Goal: Task Accomplishment & Management: Manage account settings

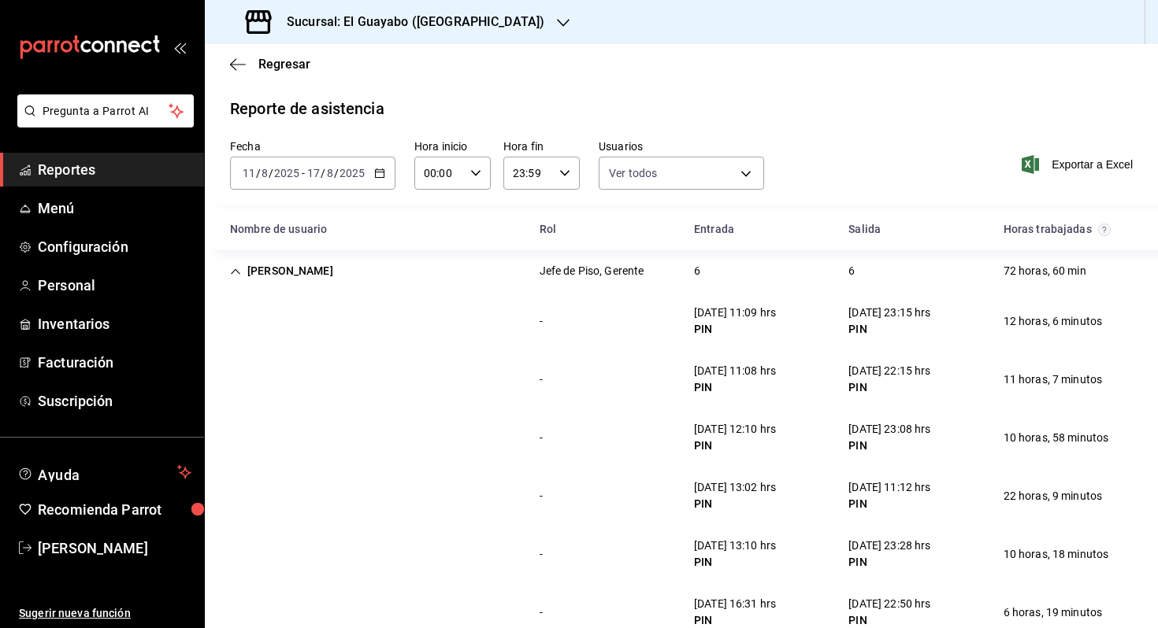
click at [111, 170] on span "Reportes" at bounding box center [115, 169] width 154 height 21
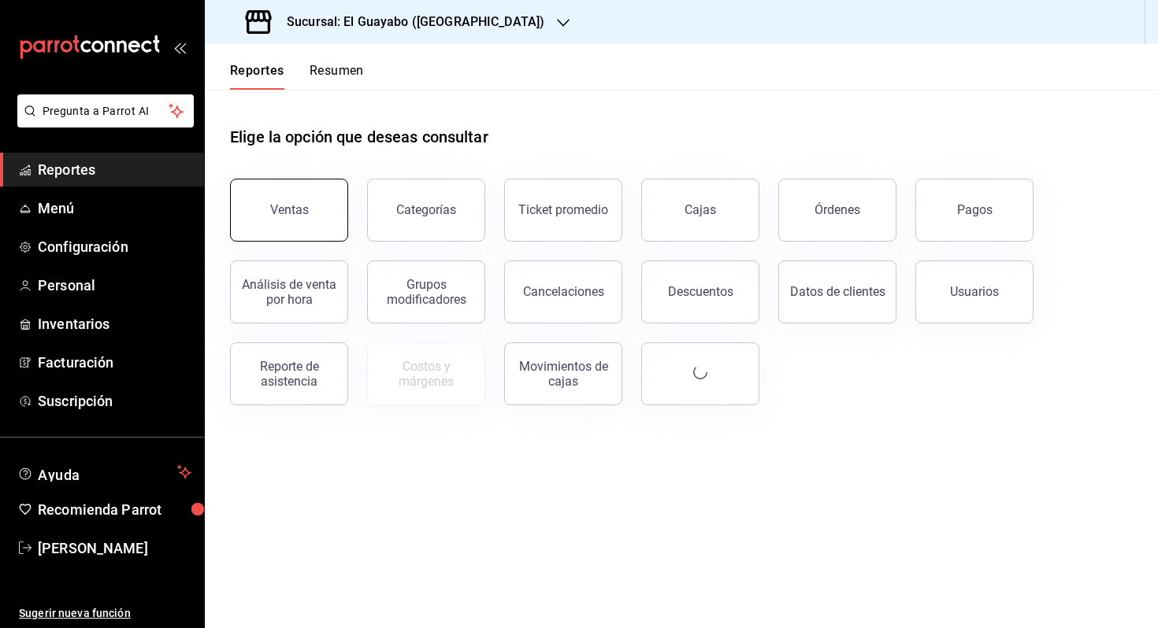
click at [316, 189] on button "Ventas" at bounding box center [289, 210] width 118 height 63
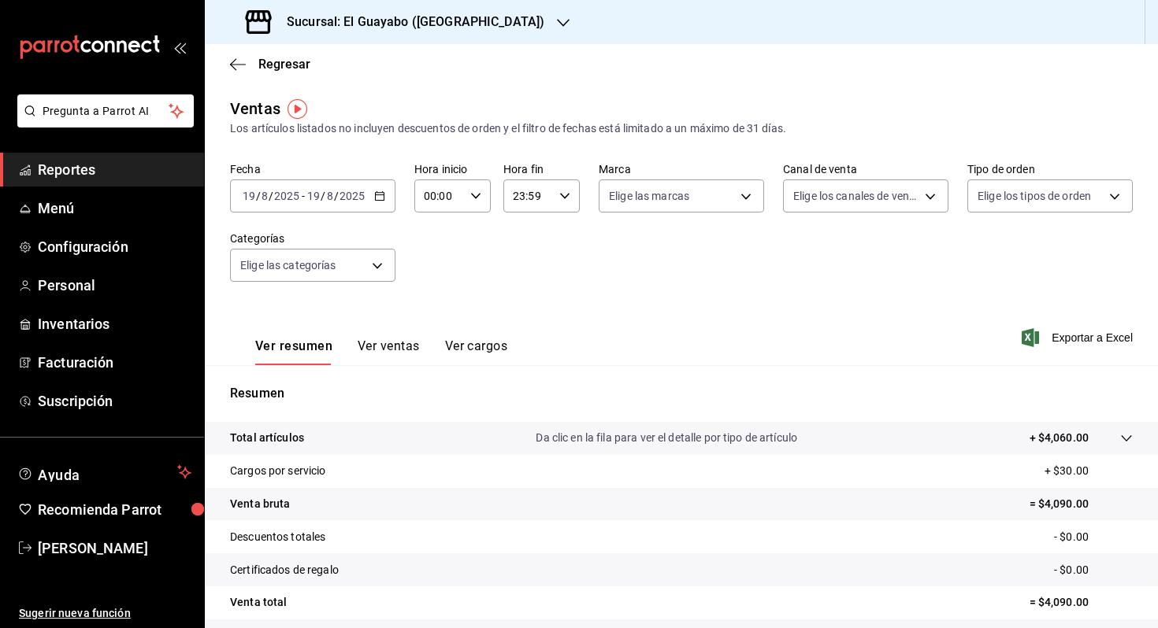
click at [139, 180] on span "Reportes" at bounding box center [115, 169] width 154 height 21
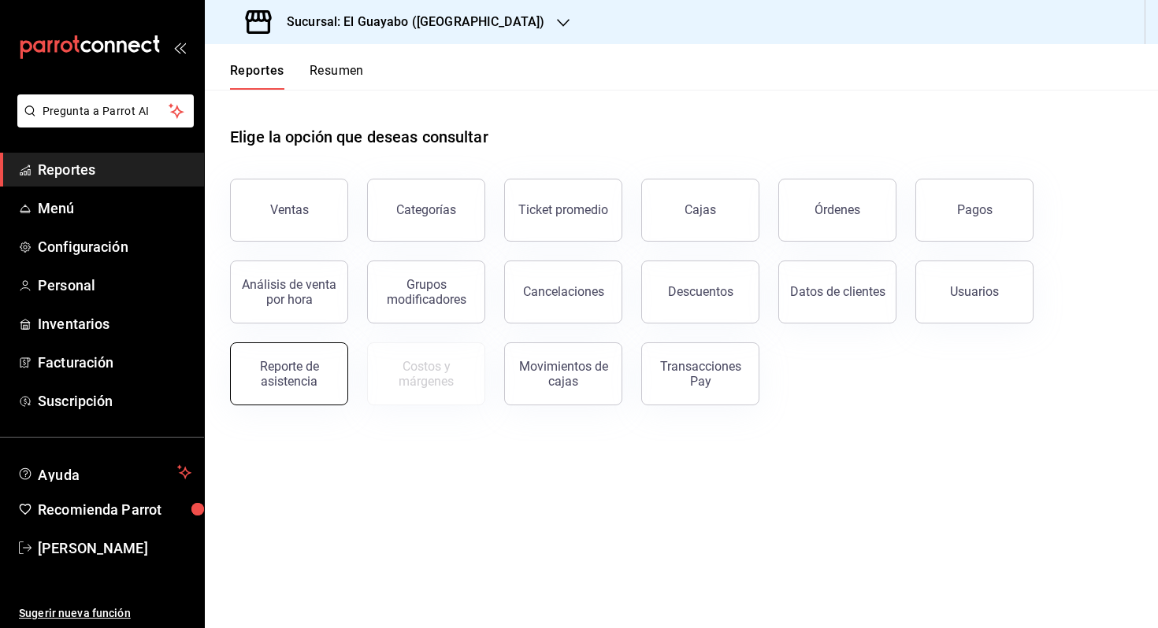
click at [303, 369] on div "Reporte de asistencia" at bounding box center [289, 374] width 98 height 30
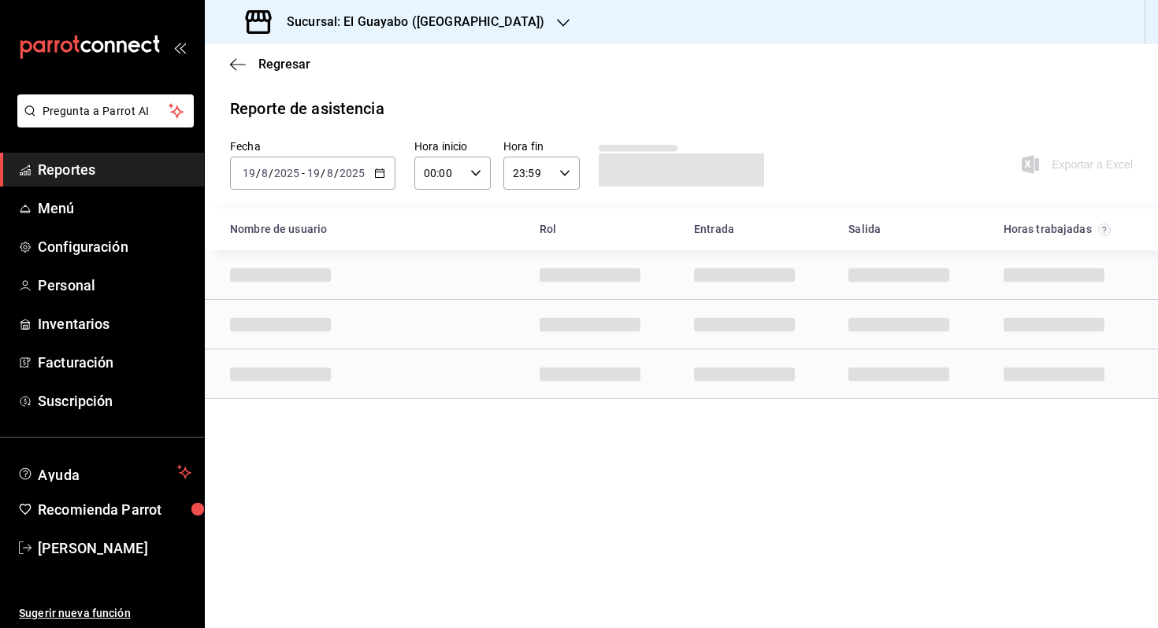
click at [346, 172] on input "2025" at bounding box center [352, 173] width 27 height 13
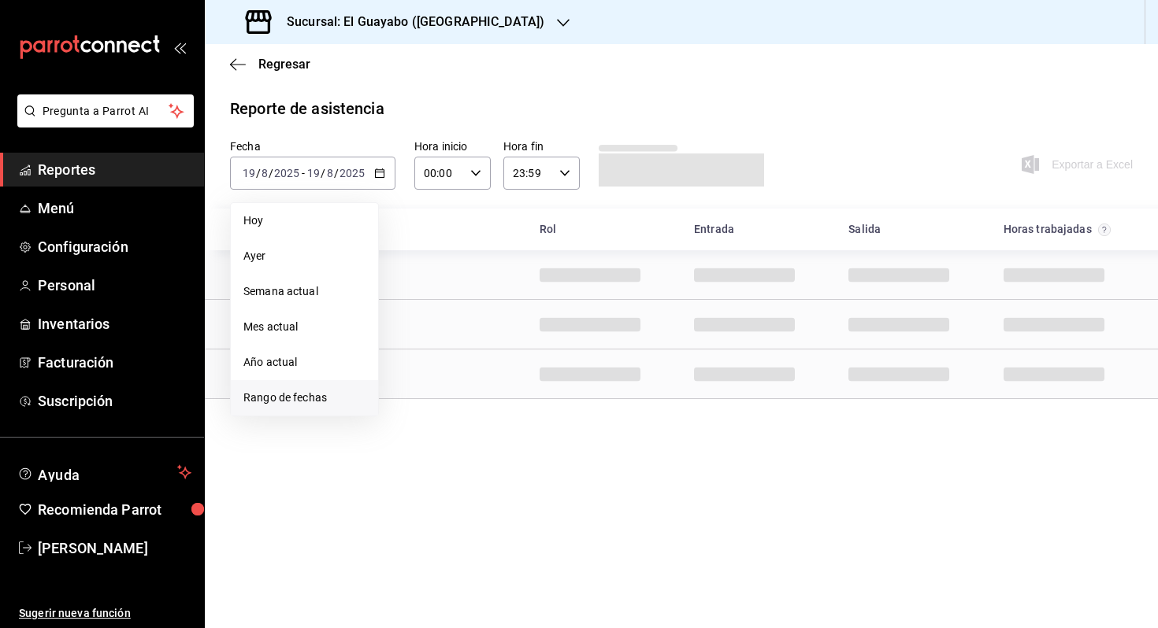
click at [328, 404] on span "Rango de fechas" at bounding box center [304, 398] width 122 height 17
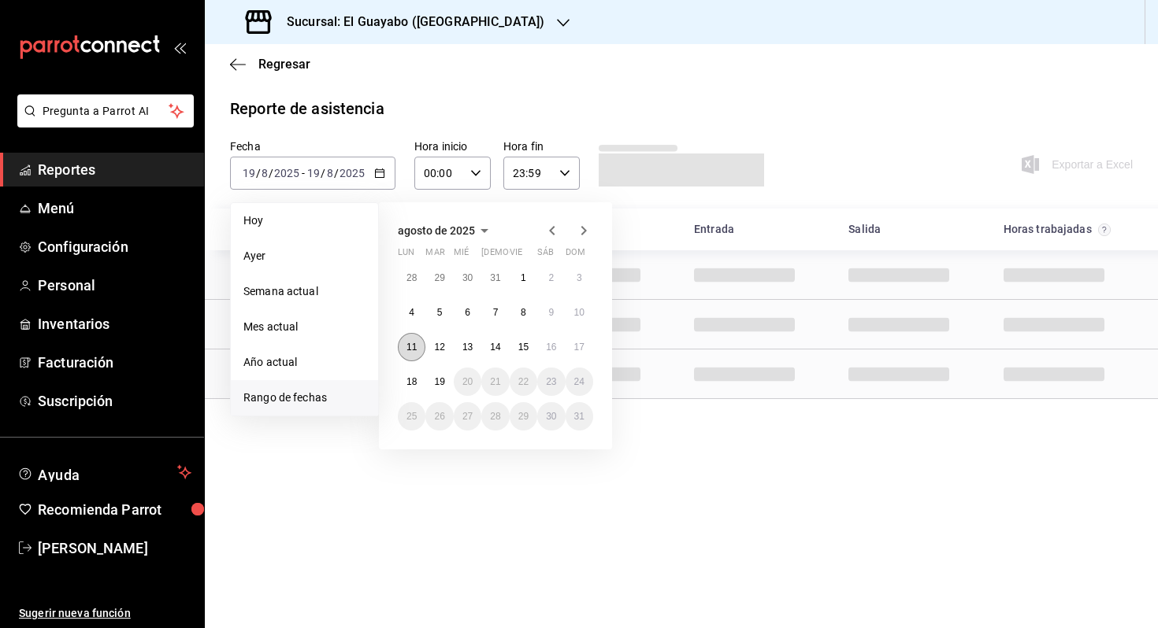
click at [421, 342] on button "11" at bounding box center [412, 347] width 28 height 28
click at [577, 340] on button "17" at bounding box center [579, 347] width 28 height 28
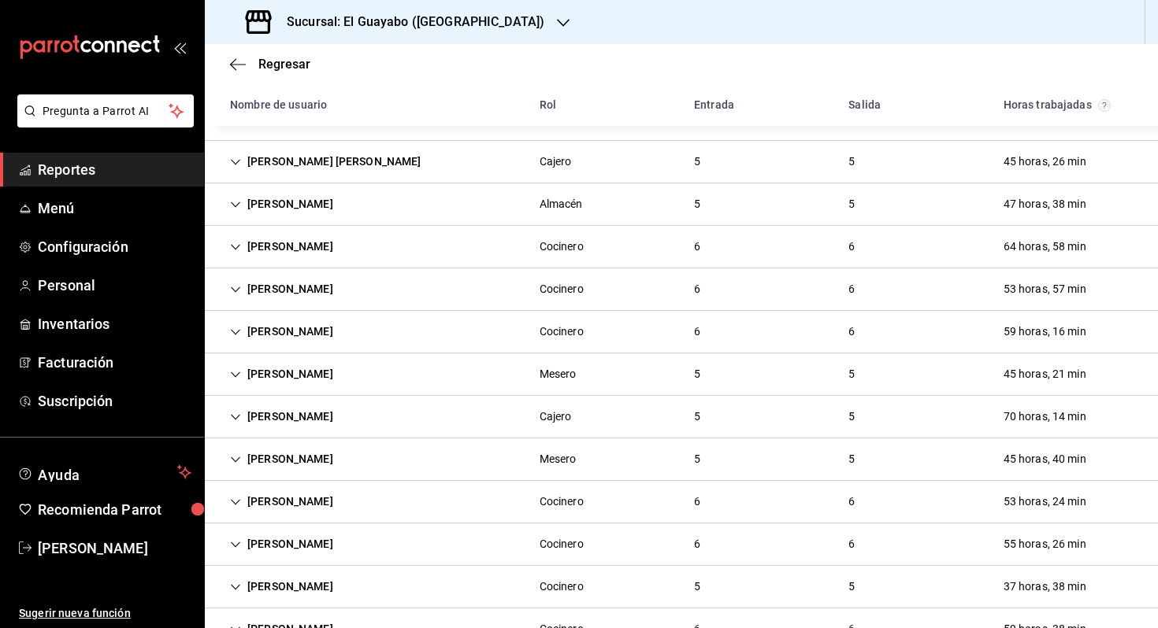
scroll to position [195, 0]
click at [109, 246] on span "Configuración" at bounding box center [115, 246] width 154 height 21
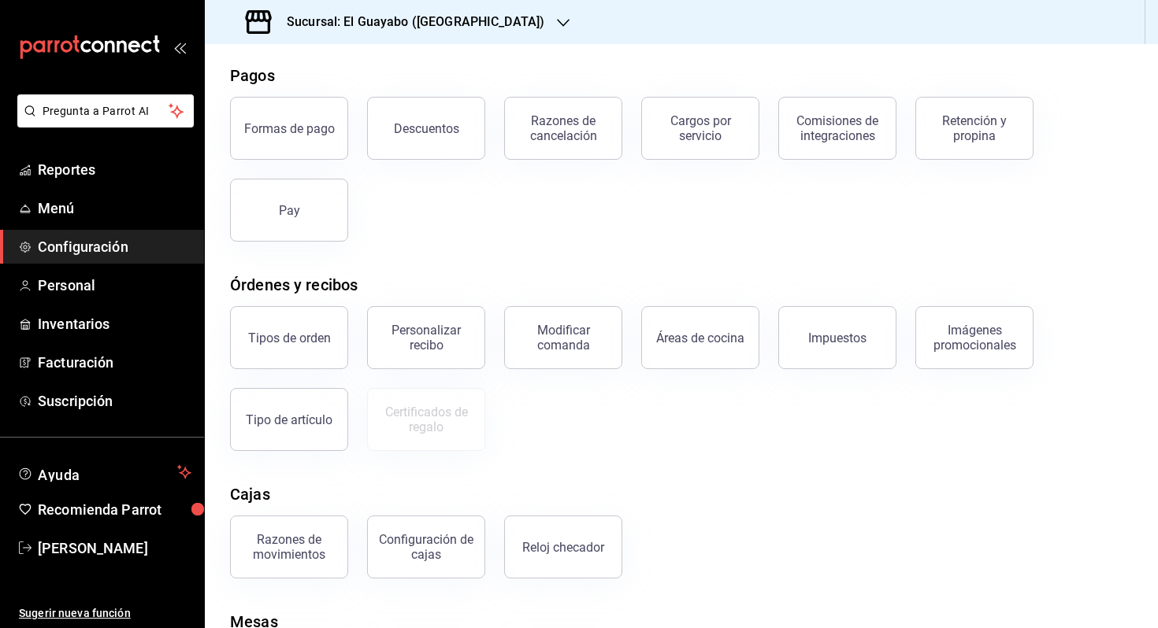
scroll to position [170, 0]
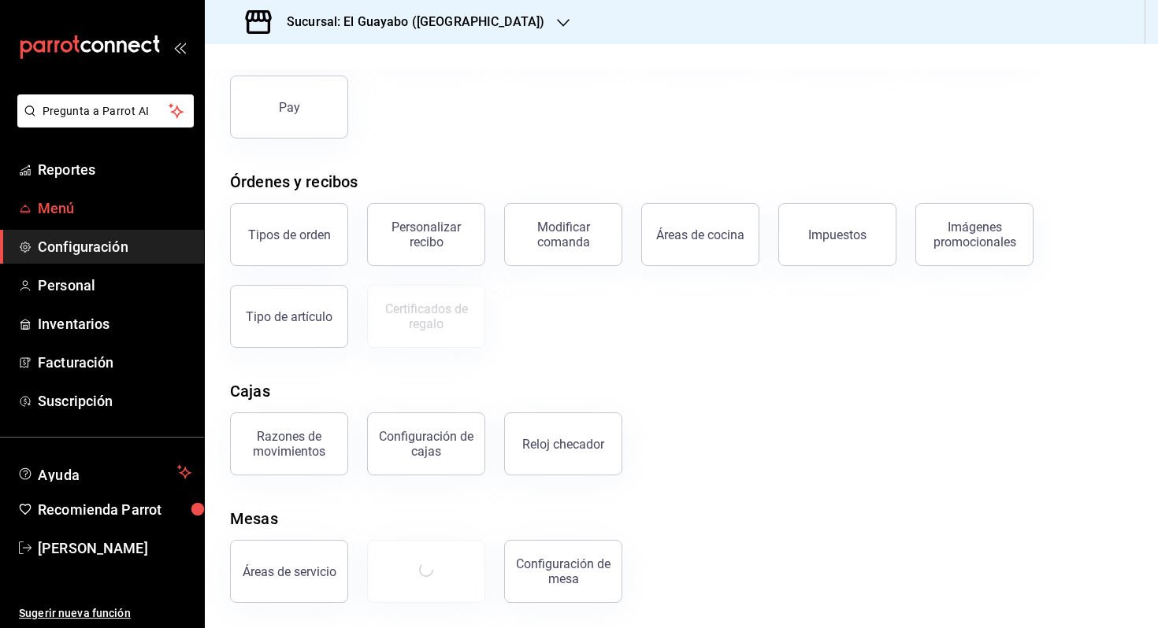
click at [117, 192] on link "Menú" at bounding box center [102, 208] width 204 height 34
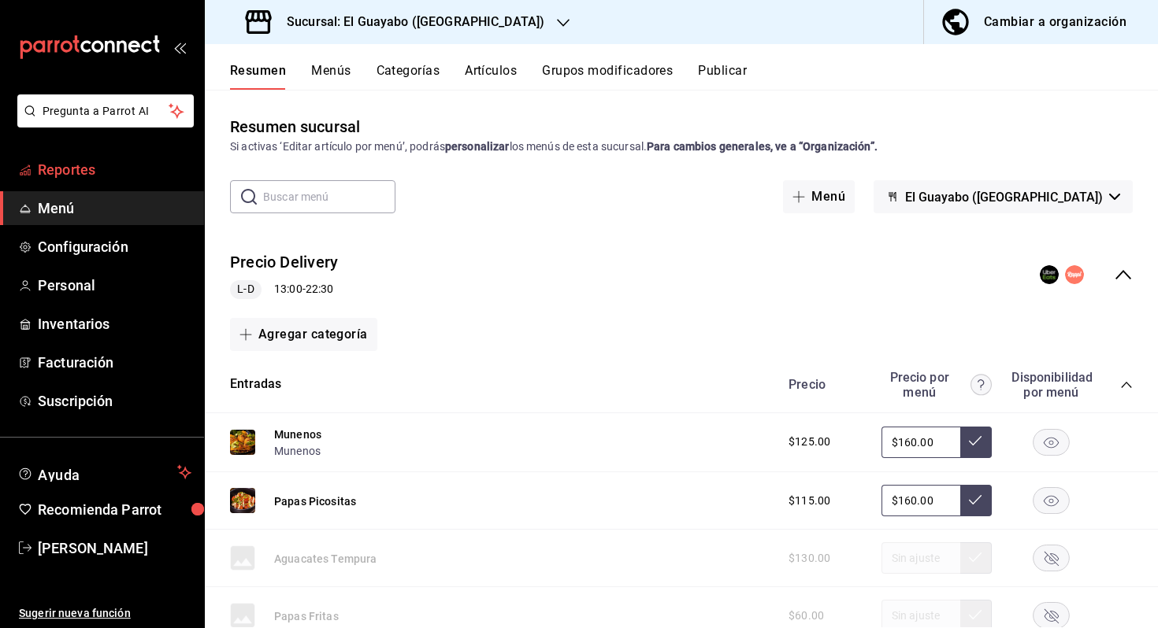
click at [129, 169] on span "Reportes" at bounding box center [115, 169] width 154 height 21
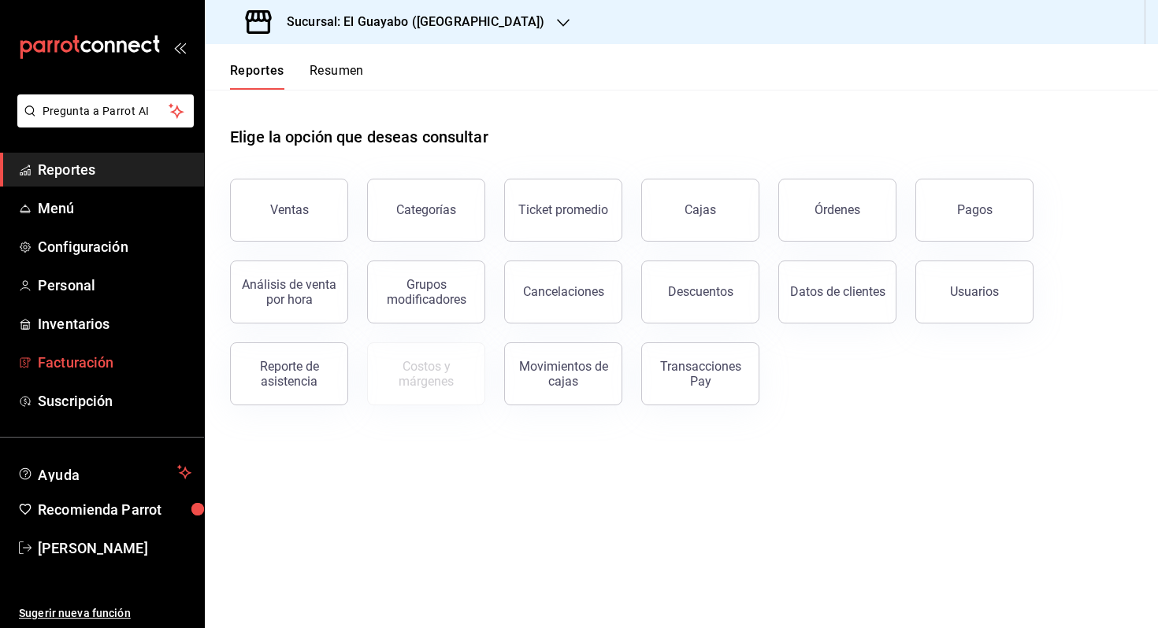
click at [153, 368] on span "Facturación" at bounding box center [115, 362] width 154 height 21
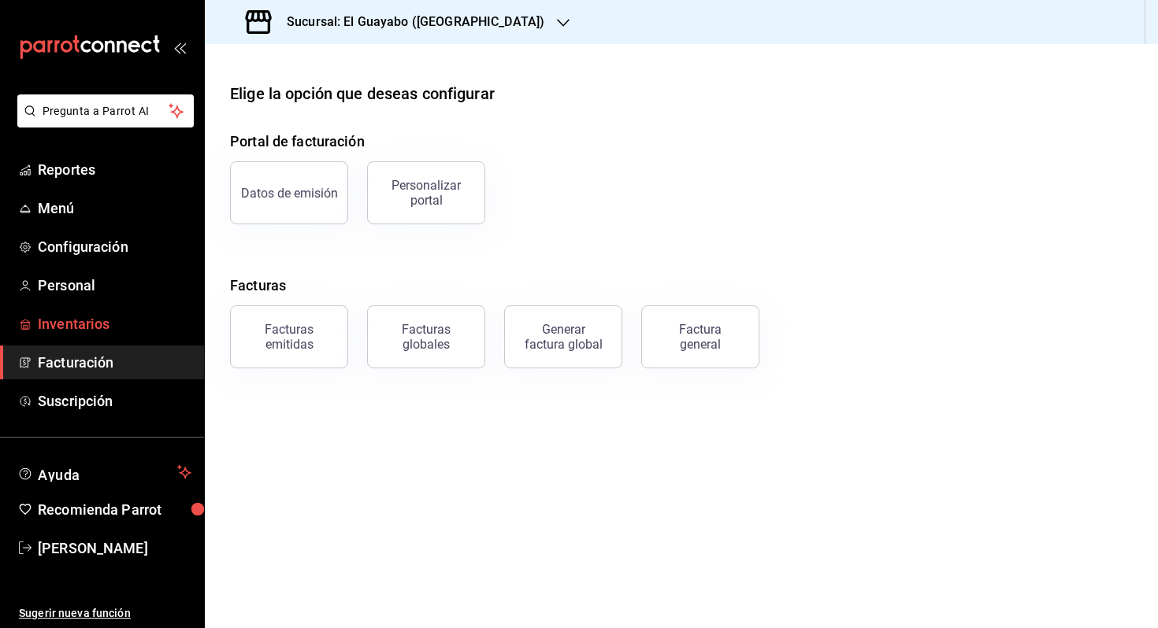
click at [153, 335] on link "Inventarios" at bounding box center [102, 324] width 204 height 34
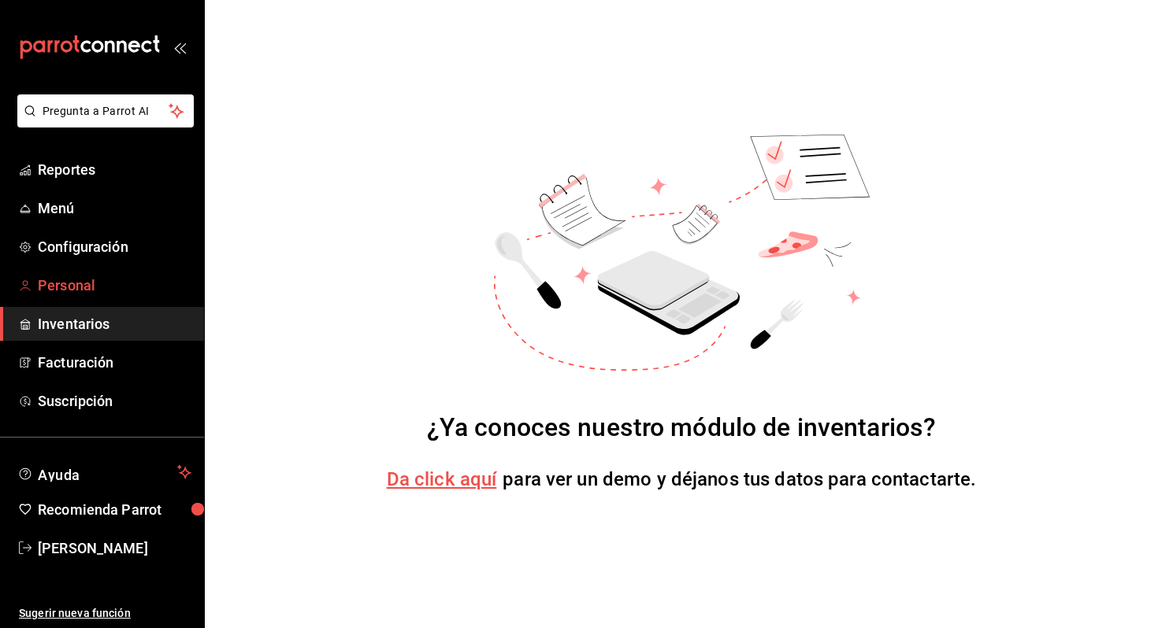
click at [161, 290] on span "Personal" at bounding box center [115, 285] width 154 height 21
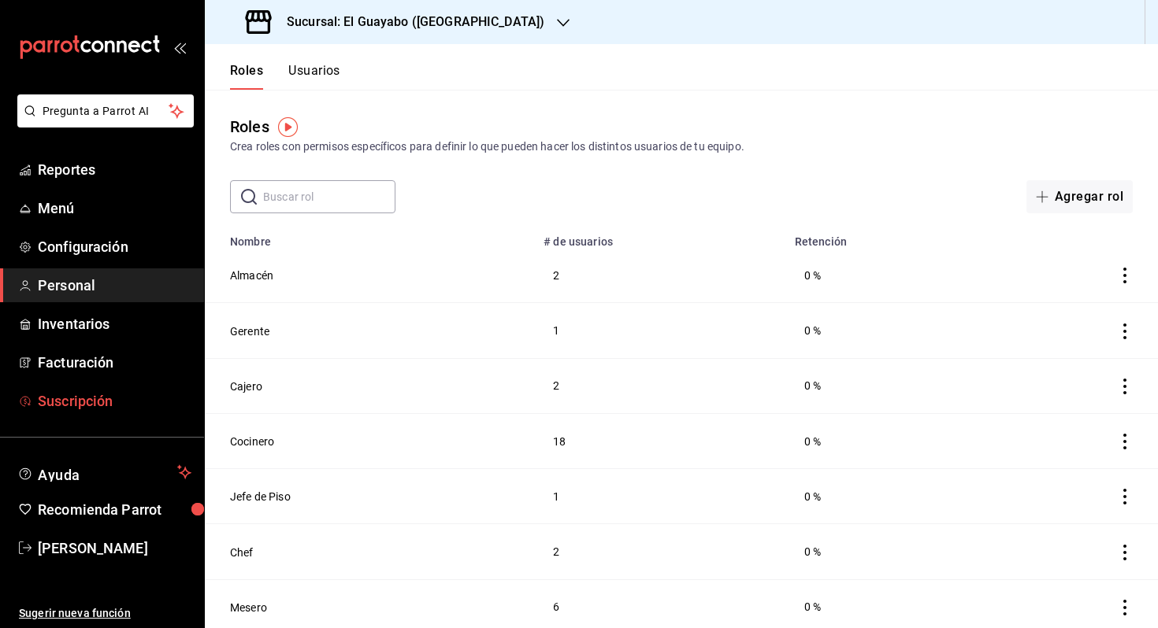
click at [140, 401] on span "Suscripción" at bounding box center [115, 401] width 154 height 21
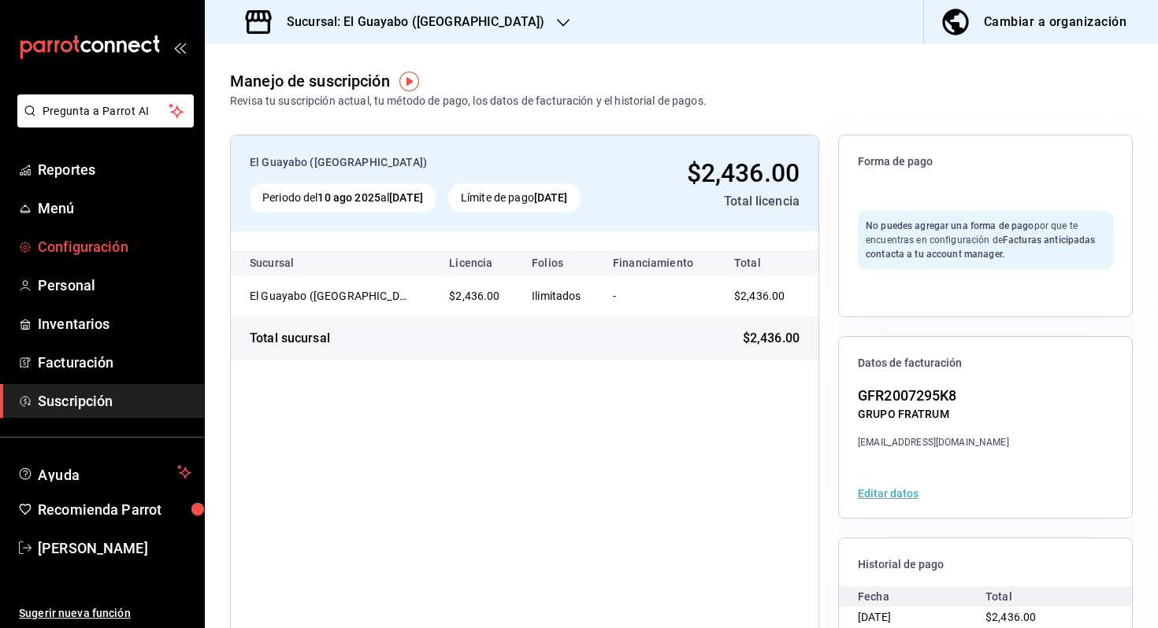
click at [128, 243] on span "Configuración" at bounding box center [115, 246] width 154 height 21
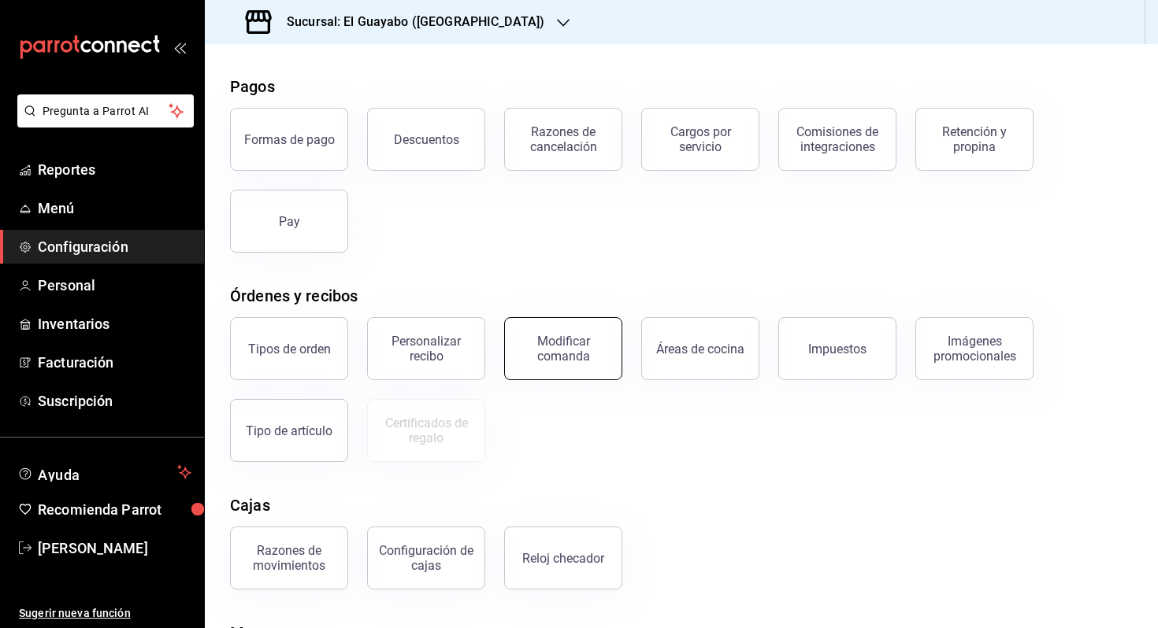
scroll to position [80, 0]
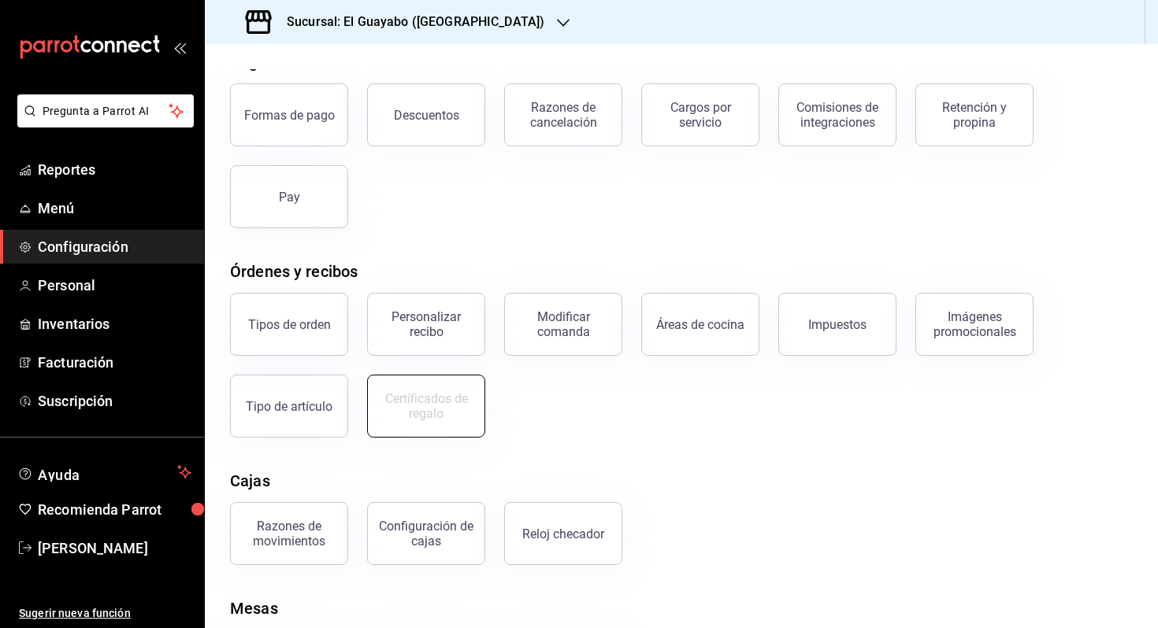
click at [459, 413] on div "Certificados de regalo" at bounding box center [426, 406] width 98 height 30
click at [245, 178] on button "Pay" at bounding box center [289, 196] width 118 height 63
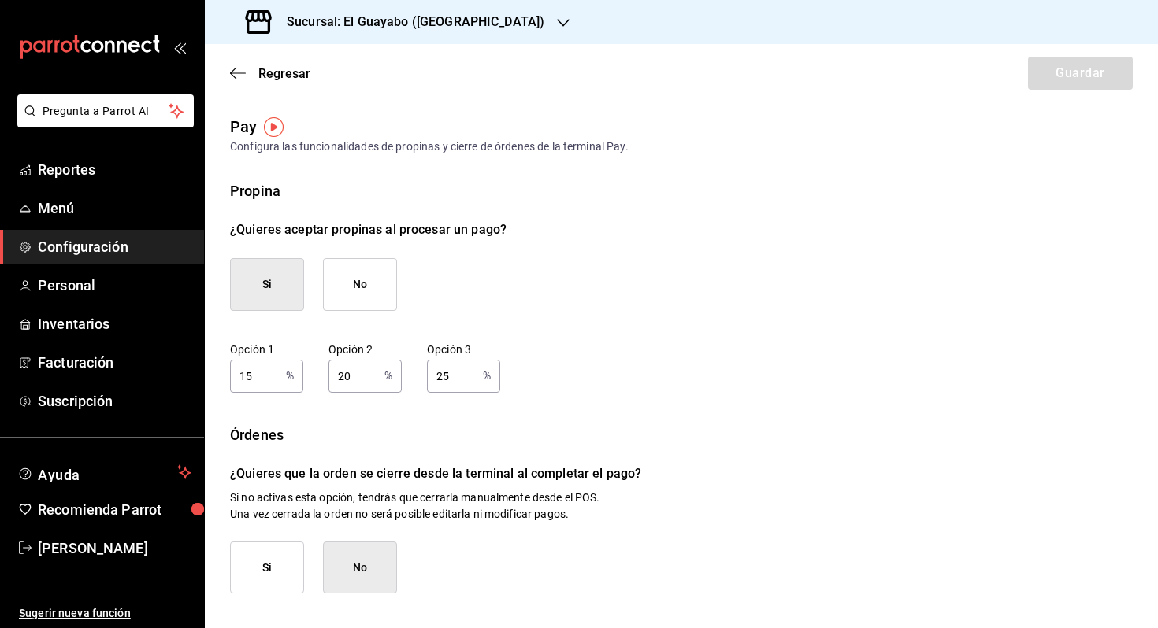
click at [307, 380] on div "Opción 1 15 % Opción 1 Opción 2 20 % Opción 2 Opción 3 25 % Opción 3" at bounding box center [681, 368] width 902 height 50
click at [267, 367] on input "15" at bounding box center [255, 375] width 50 height 31
type input "10"
click at [354, 382] on input "20" at bounding box center [353, 375] width 50 height 31
type input "15"
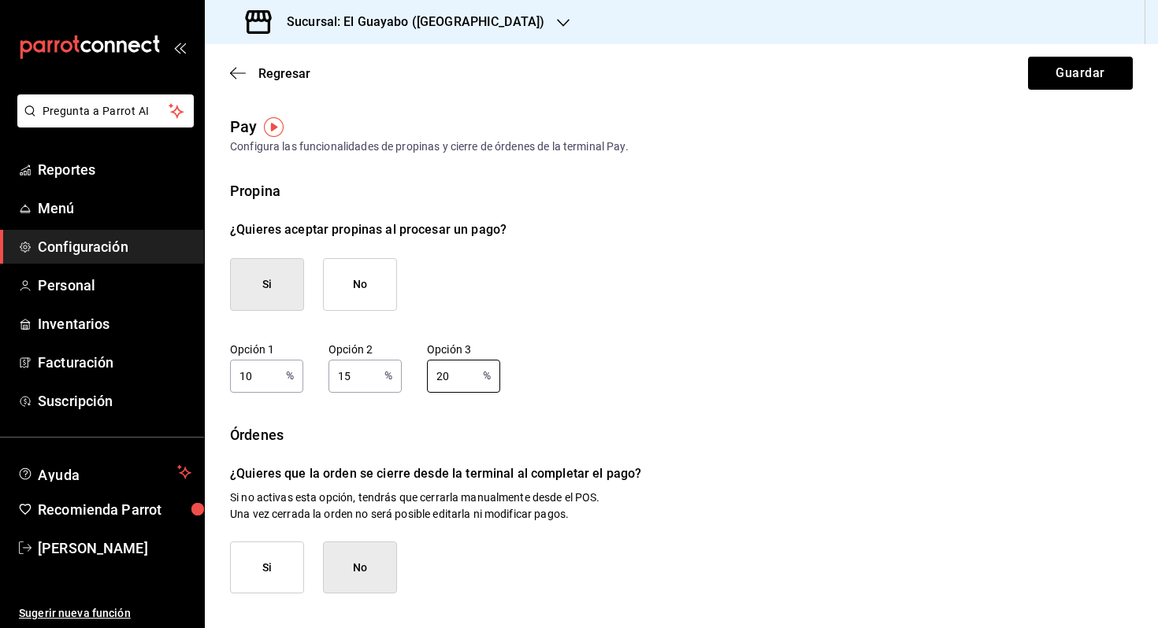
type input "20"
click at [470, 546] on div "Si No" at bounding box center [681, 568] width 902 height 53
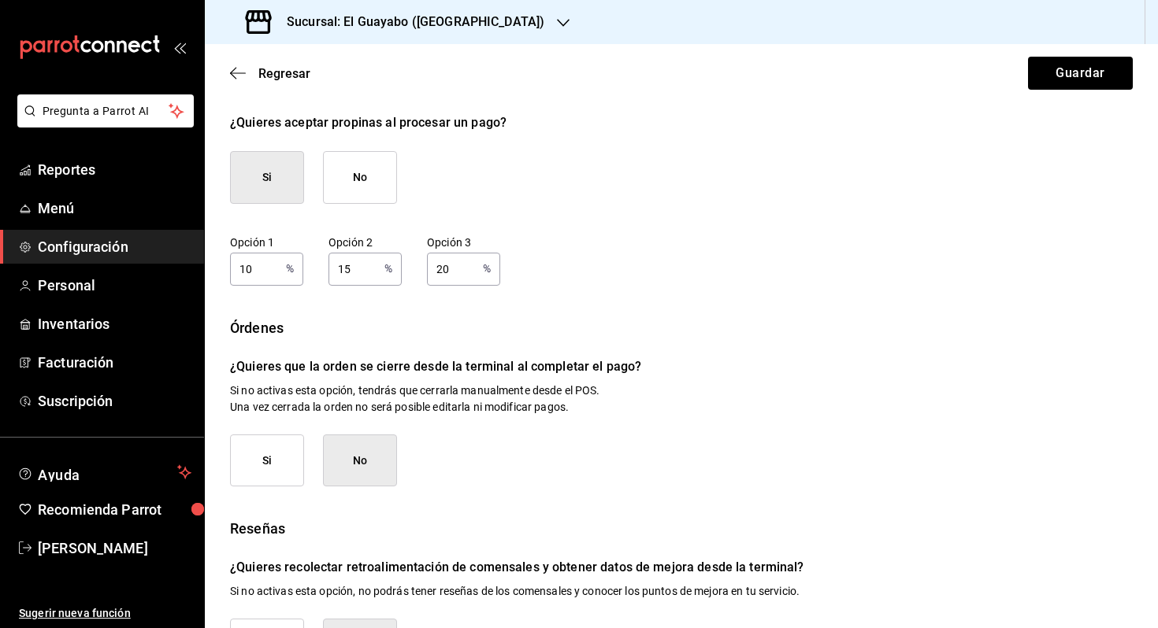
scroll to position [115, 0]
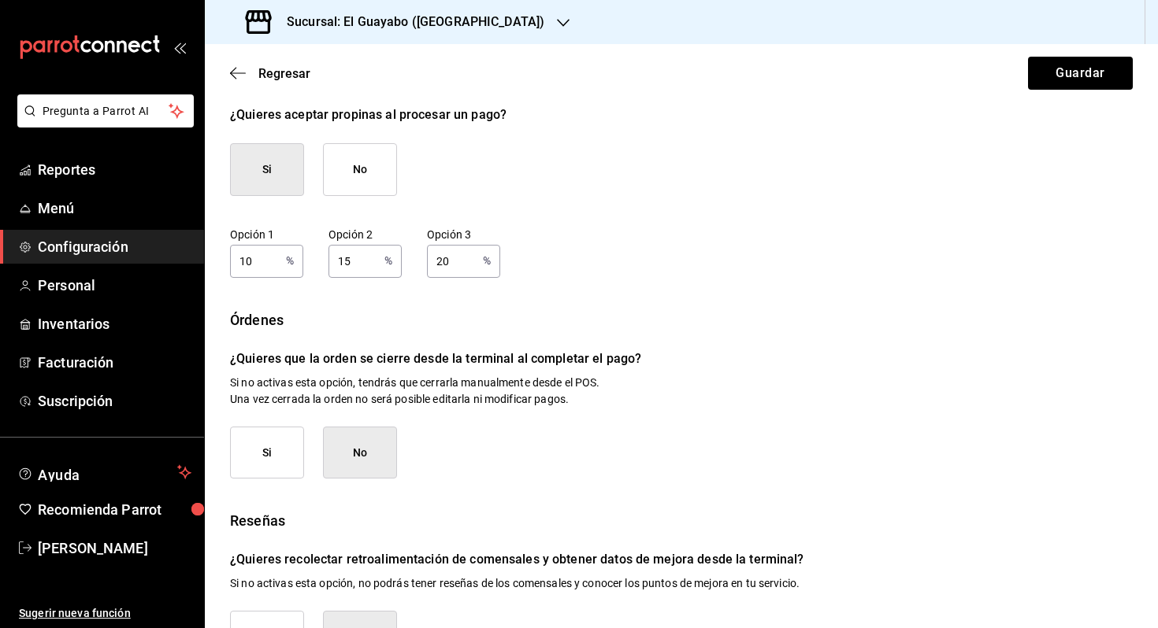
click at [281, 452] on button "Si" at bounding box center [267, 453] width 74 height 53
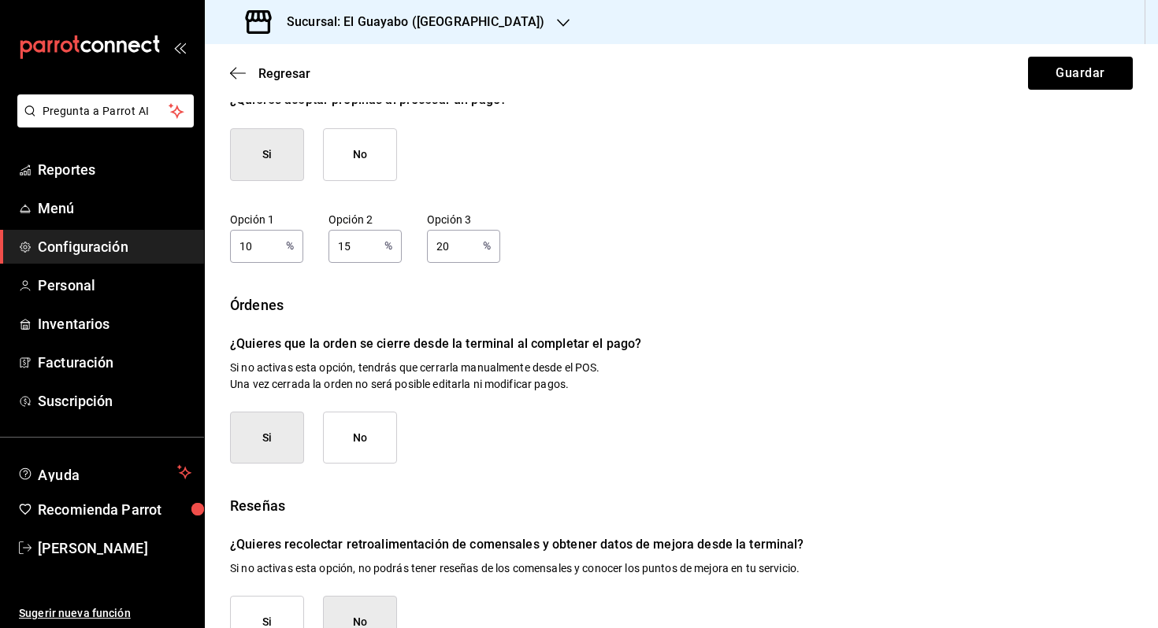
scroll to position [175, 0]
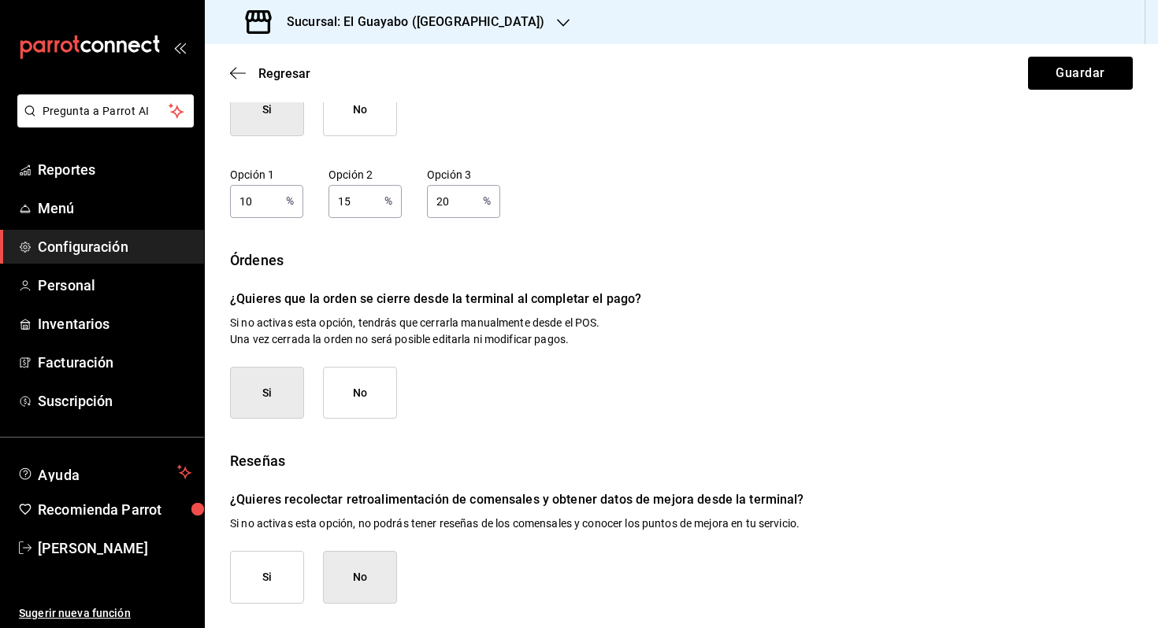
click at [280, 580] on button "Si" at bounding box center [267, 577] width 74 height 53
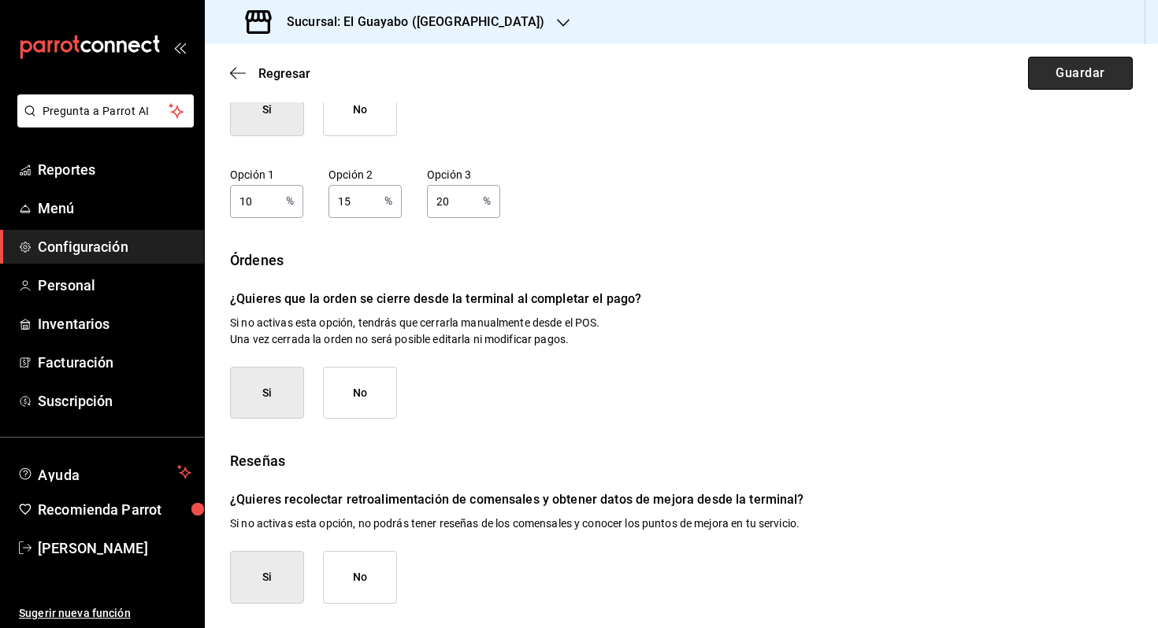
click at [1074, 80] on button "Guardar" at bounding box center [1080, 73] width 105 height 33
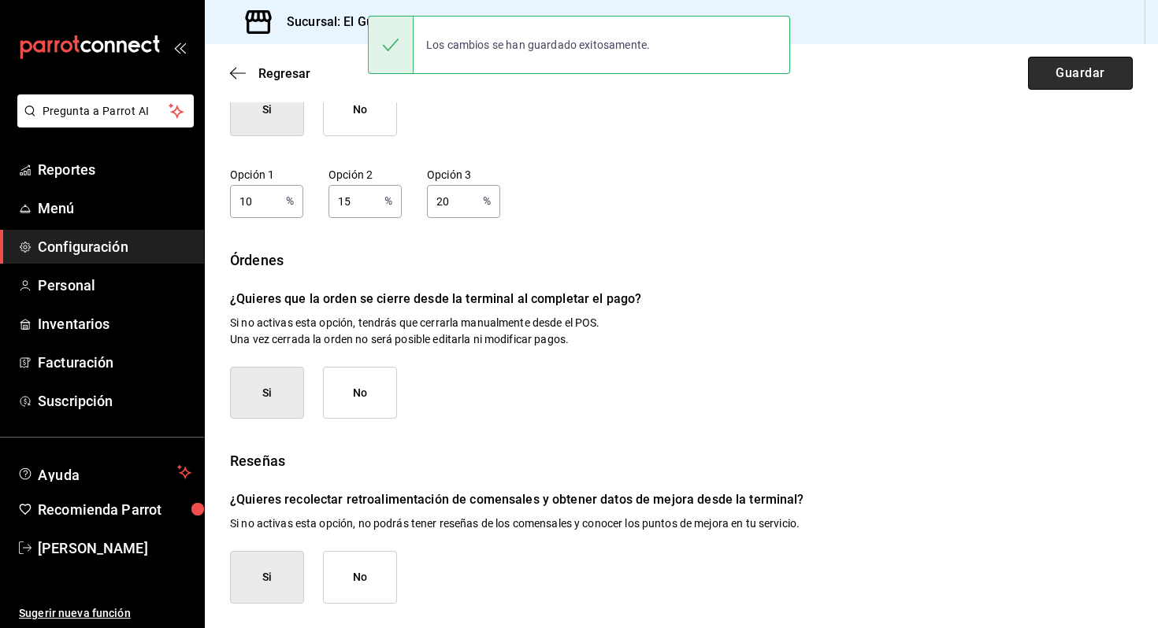
click at [1076, 80] on button "Guardar" at bounding box center [1080, 73] width 105 height 33
